Goal: Task Accomplishment & Management: Manage account settings

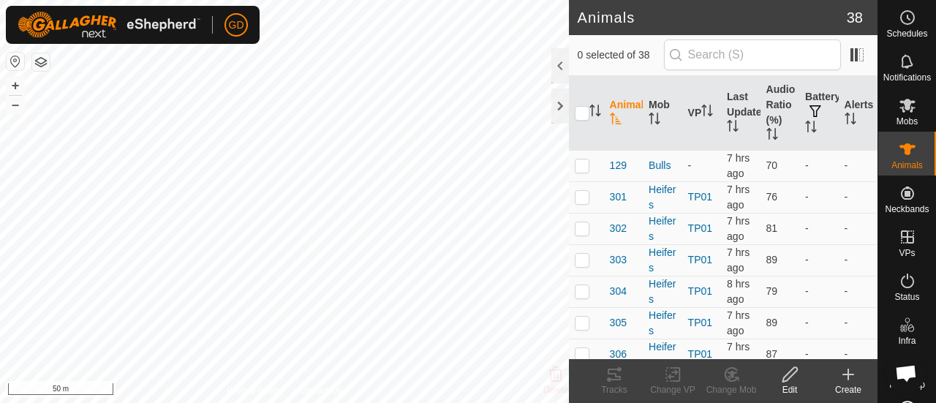
scroll to position [4853, 0]
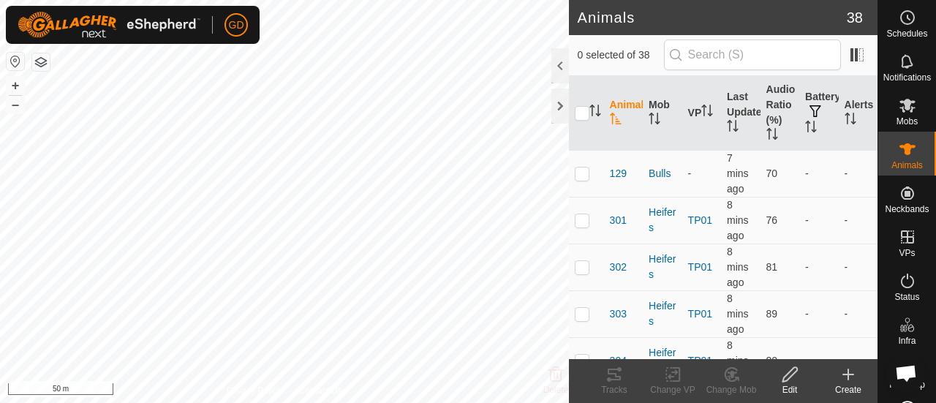
scroll to position [4853, 0]
click at [41, 60] on button "button" at bounding box center [41, 62] width 18 height 18
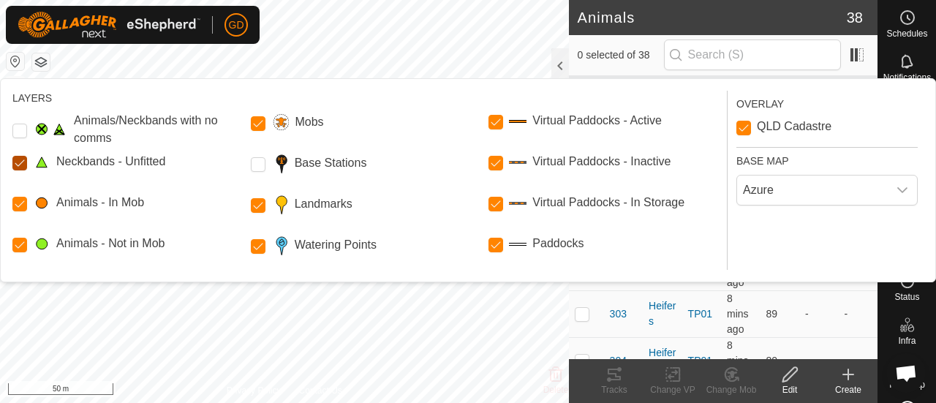
click at [18, 162] on Unfitted "Neckbands - Unfitted" at bounding box center [19, 163] width 15 height 15
click at [497, 205] on Storage "Virtual Paddocks - In Storage" at bounding box center [495, 204] width 15 height 15
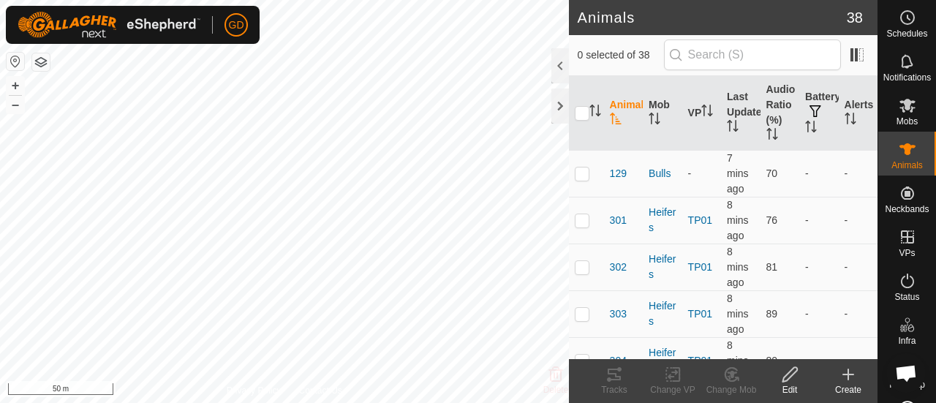
scroll to position [249, 0]
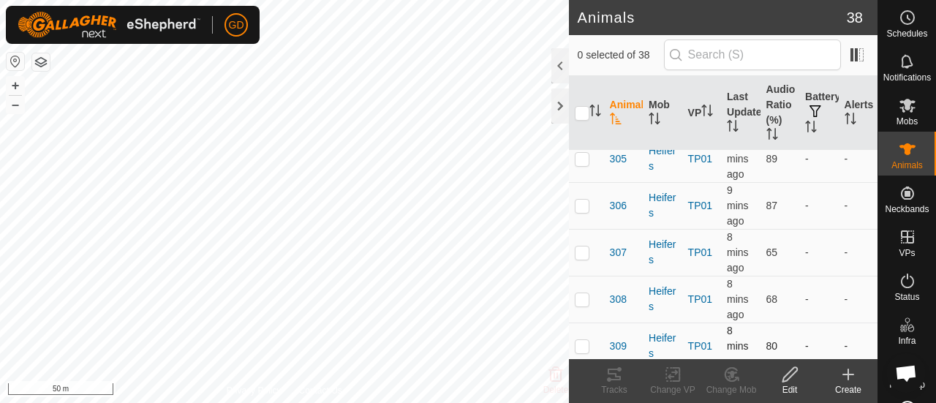
click at [582, 340] on p-checkbox at bounding box center [581, 346] width 15 height 12
checkbox input "true"
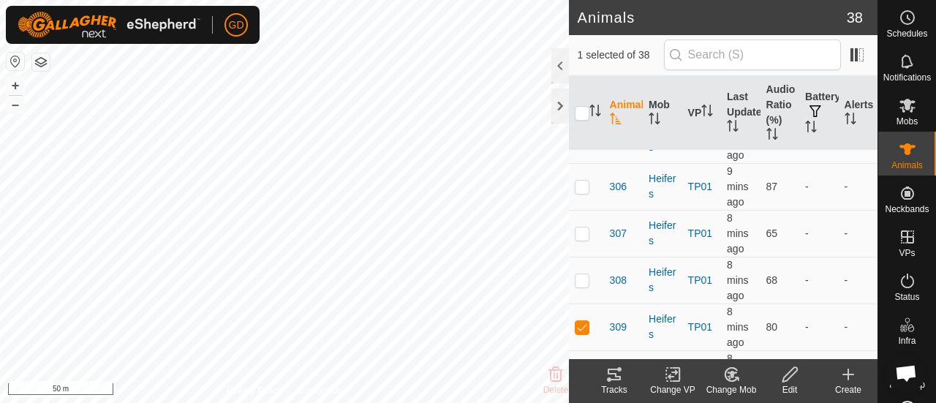
scroll to position [281, 0]
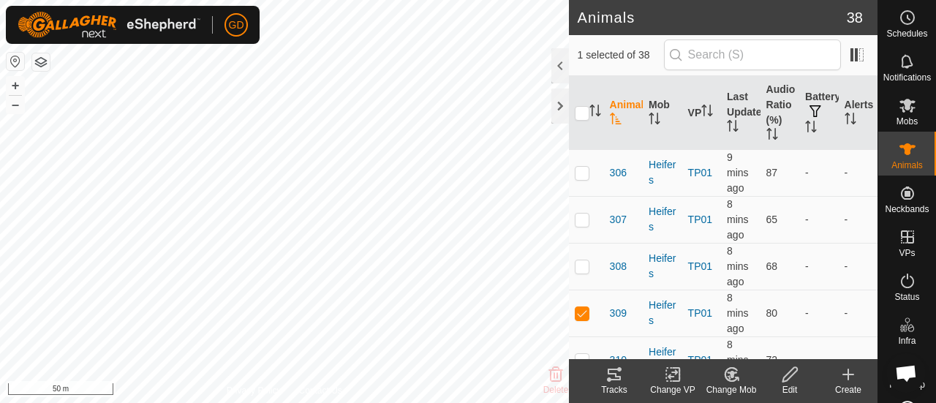
click at [622, 378] on icon at bounding box center [614, 374] width 18 height 18
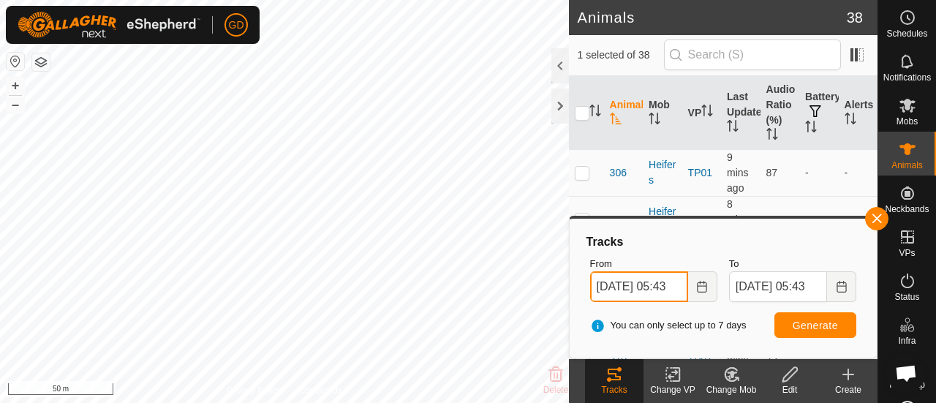
click at [607, 284] on input "[DATE] 05:43" at bounding box center [639, 286] width 98 height 31
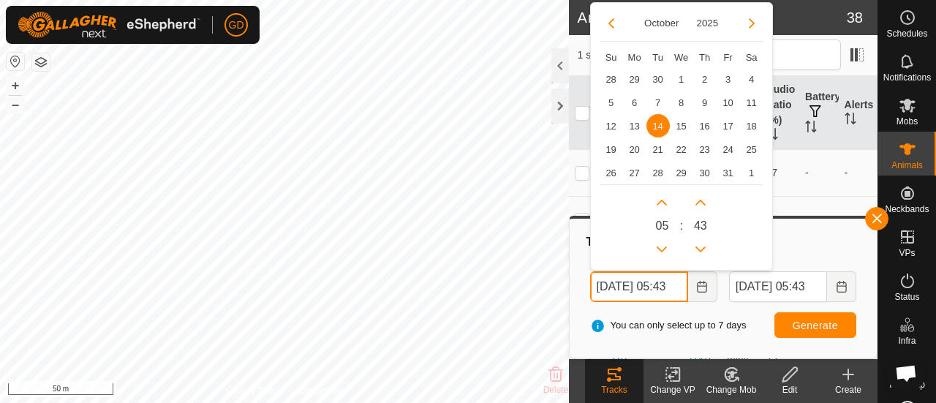
click at [674, 284] on input "[DATE] 05:43" at bounding box center [639, 286] width 98 height 31
type input "[DATE] 01:43"
click at [800, 320] on span "Generate" at bounding box center [814, 325] width 45 height 12
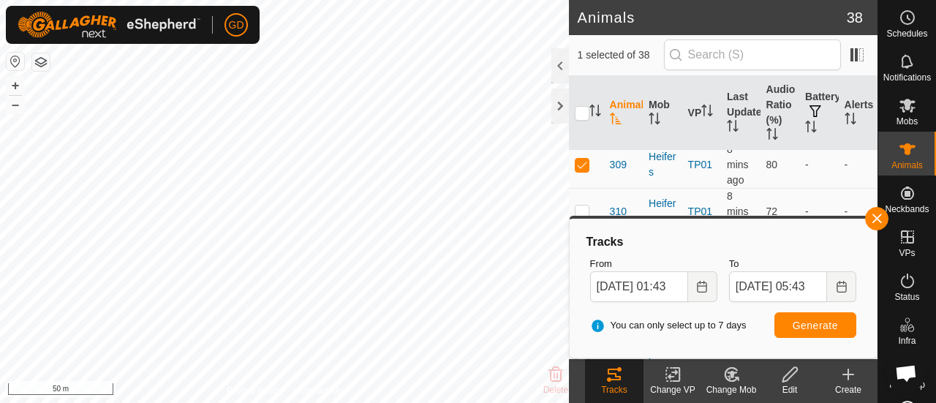
scroll to position [422, 0]
click at [583, 166] on p-checkbox at bounding box center [581, 172] width 15 height 12
checkbox input "false"
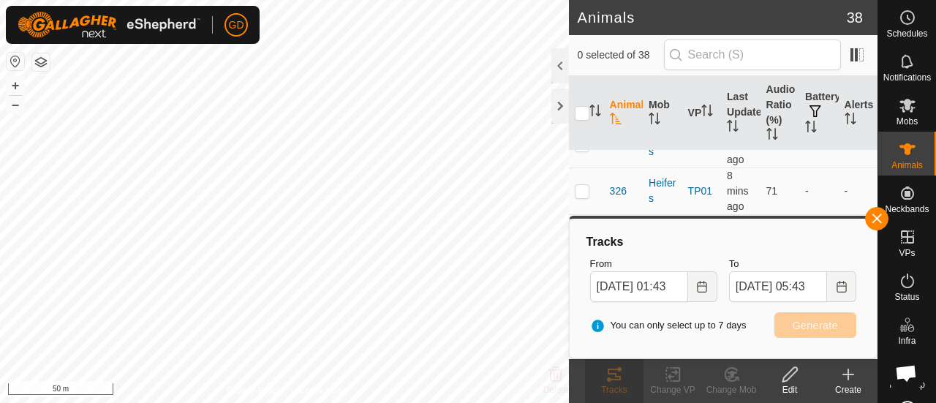
scroll to position [1212, 0]
click at [585, 172] on p-checkbox at bounding box center [581, 178] width 15 height 12
checkbox input "true"
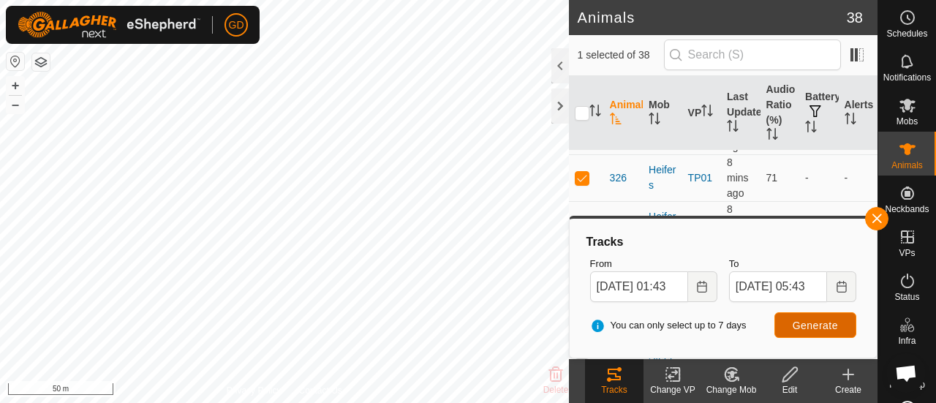
click at [814, 322] on span "Generate" at bounding box center [814, 325] width 45 height 12
click at [18, 107] on button "–" at bounding box center [16, 105] width 18 height 18
click at [593, 208] on div "Animals 38 1 selected of 38 Animal Mob VP Last Updated Audio Ratio (%) Battery …" at bounding box center [438, 201] width 877 height 403
click at [18, 103] on button "–" at bounding box center [16, 105] width 18 height 18
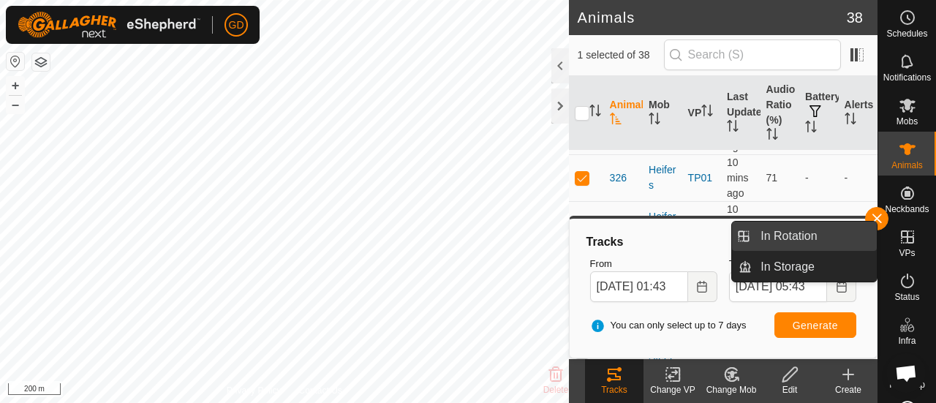
click at [795, 234] on link "In Rotation" at bounding box center [813, 235] width 125 height 29
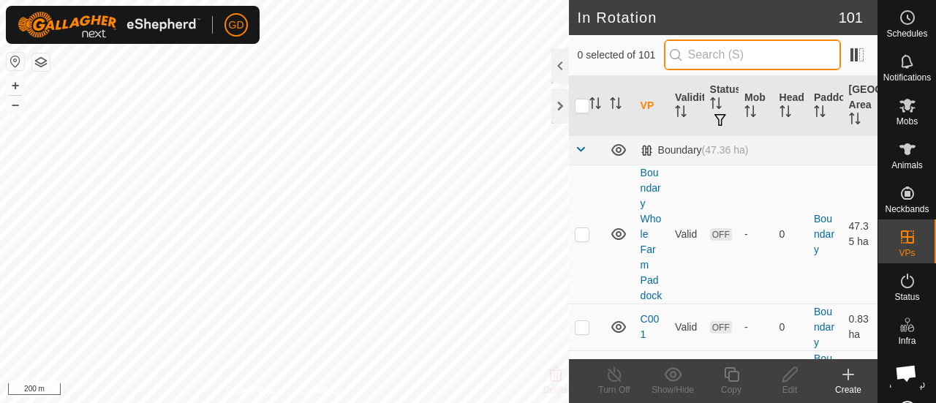
click at [732, 56] on input "text" at bounding box center [752, 54] width 177 height 31
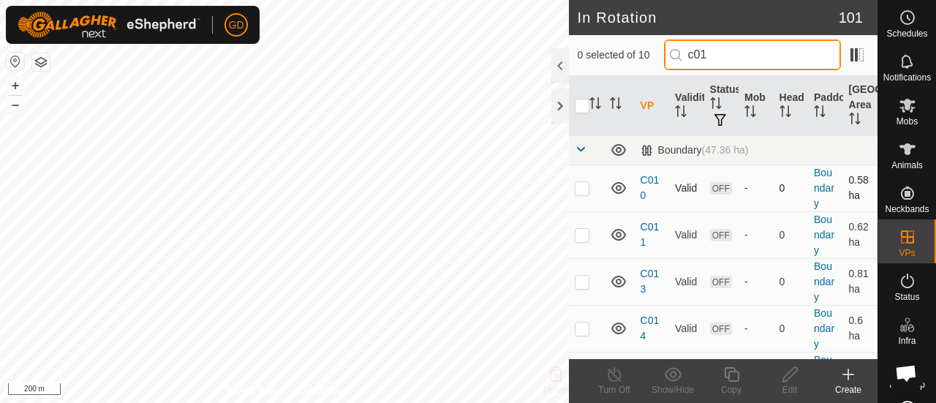
type input "c01"
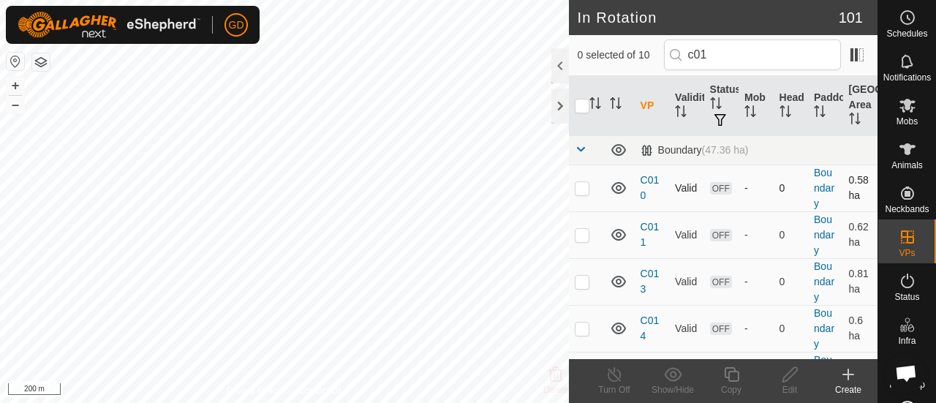
click at [582, 187] on p-checkbox at bounding box center [581, 188] width 15 height 12
checkbox input "true"
click at [18, 84] on button "+" at bounding box center [16, 86] width 18 height 18
click at [105, 20] on div "GD Schedules Notifications Mobs Animals Neckbands VPs Status Infra Heatmap Help…" at bounding box center [468, 201] width 936 height 403
click at [15, 85] on button "+" at bounding box center [16, 86] width 18 height 18
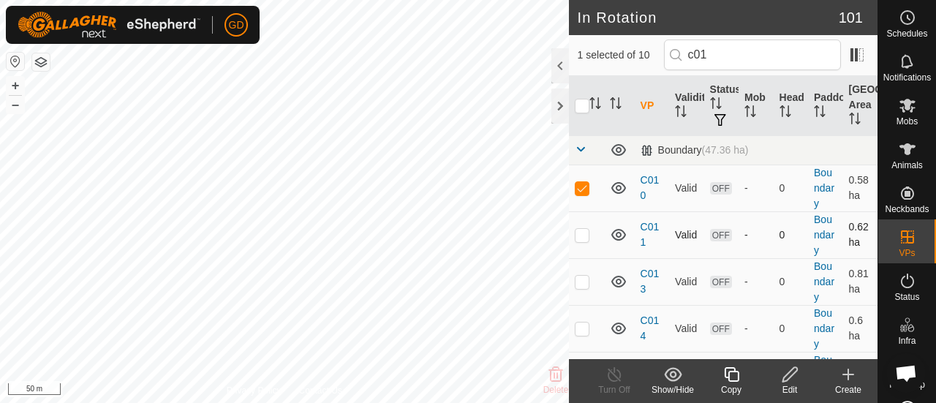
click at [583, 237] on p-checkbox at bounding box center [581, 235] width 15 height 12
checkbox input "true"
click at [579, 189] on p-checkbox at bounding box center [581, 188] width 15 height 12
checkbox input "false"
click at [791, 372] on icon at bounding box center [790, 374] width 18 height 18
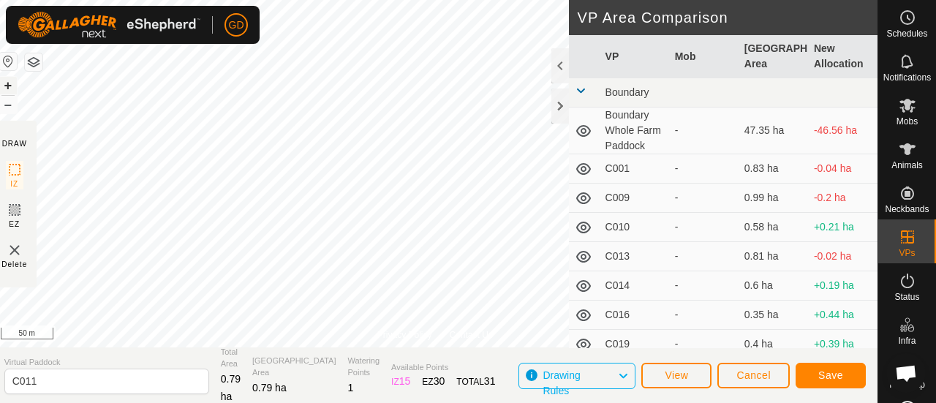
click at [16, 83] on button "+" at bounding box center [8, 86] width 18 height 18
click at [824, 373] on span "Save" at bounding box center [830, 375] width 25 height 12
